Goal: Information Seeking & Learning: Understand process/instructions

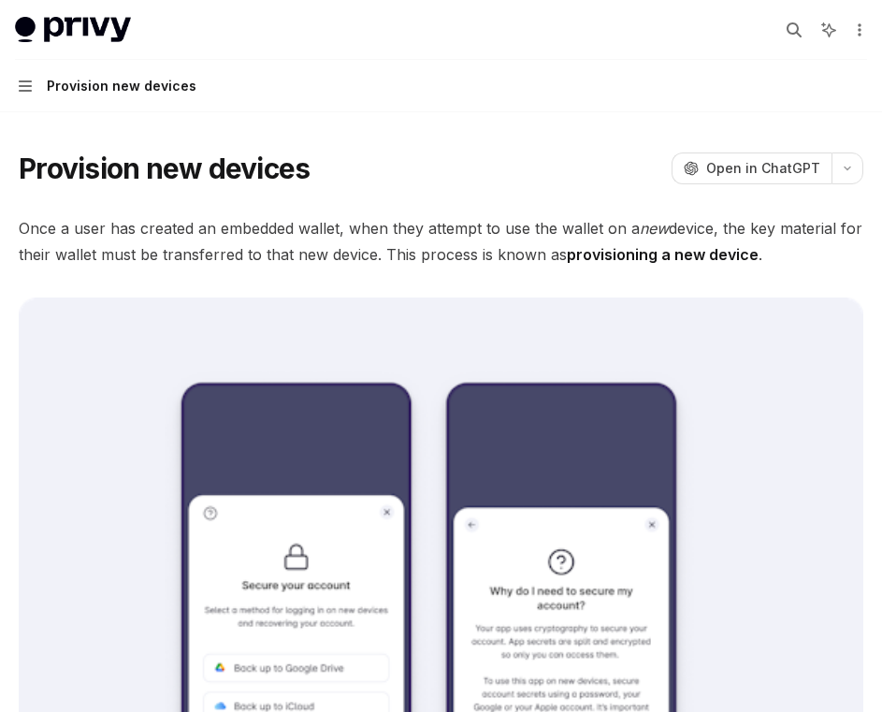
click at [456, 247] on span "Once a user has created an embedded wallet, when they attempt to use the wallet…" at bounding box center [441, 241] width 845 height 52
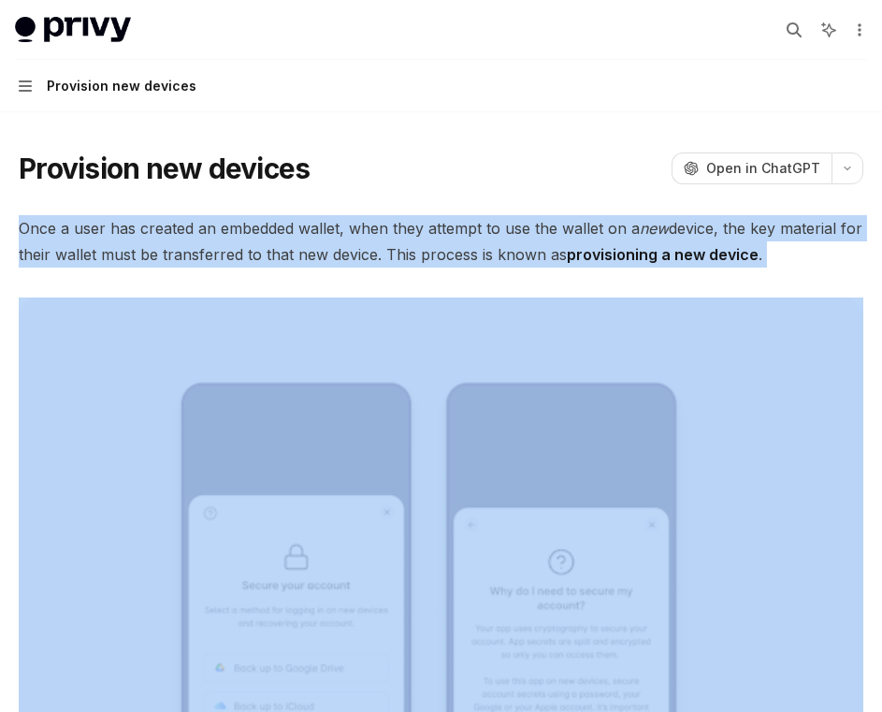
click at [456, 247] on span "Once a user has created an embedded wallet, when they attempt to use the wallet…" at bounding box center [441, 241] width 845 height 52
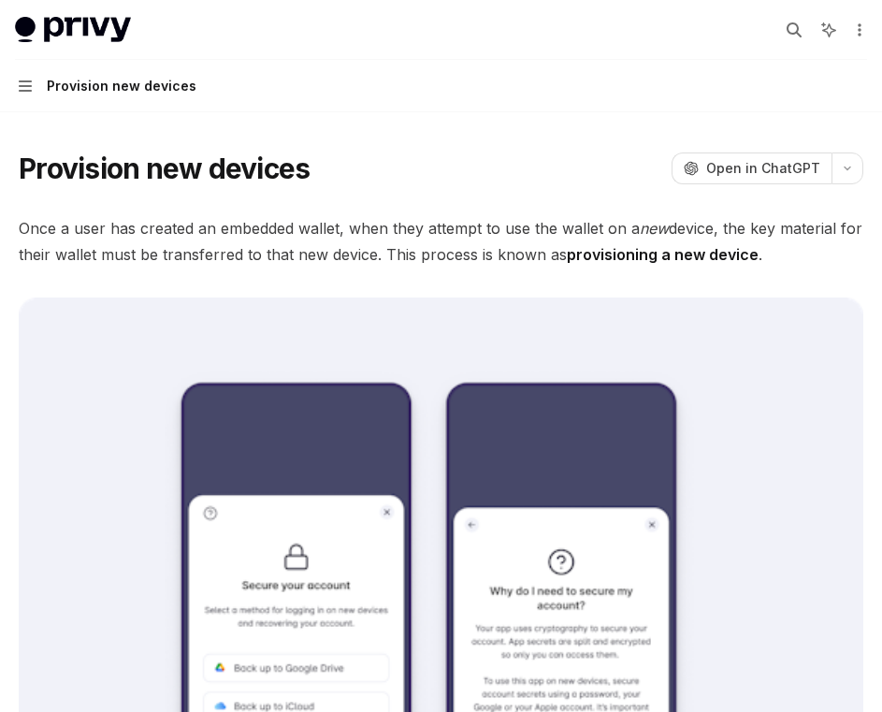
click at [664, 255] on strong "provisioning a new device" at bounding box center [663, 254] width 192 height 19
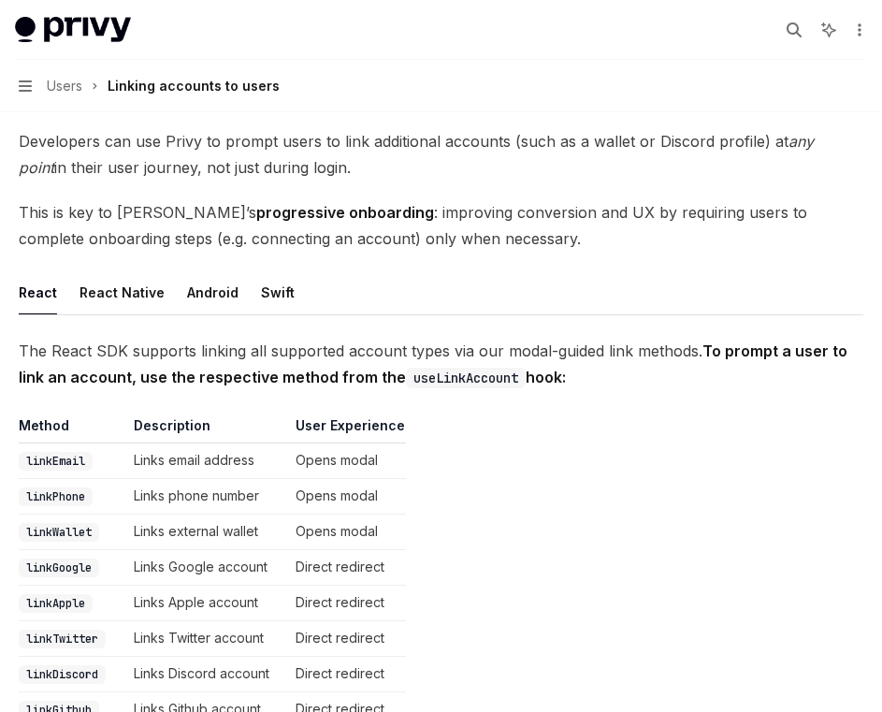
scroll to position [112, 0]
